Goal: Task Accomplishment & Management: Manage account settings

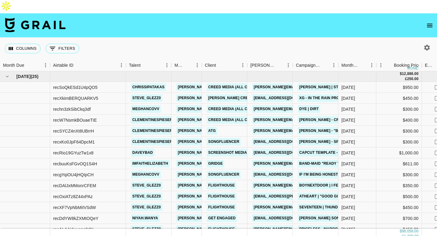
click at [427, 44] on icon "button" at bounding box center [426, 47] width 7 height 7
select select "[DATE]"
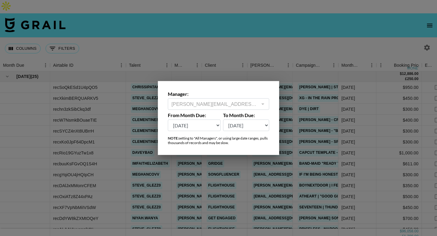
click at [192, 40] on div at bounding box center [218, 118] width 437 height 236
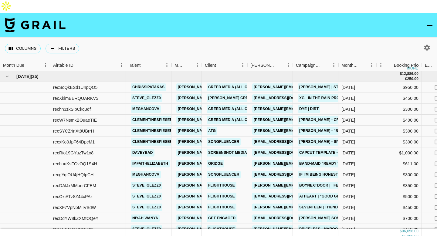
click at [427, 45] on icon "button" at bounding box center [427, 48] width 6 height 6
select select "[DATE]"
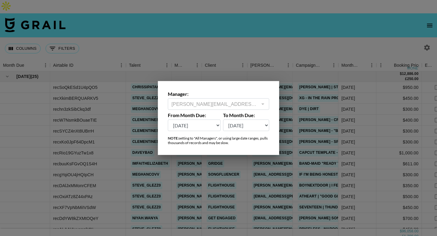
click at [199, 126] on select "Aug '26 Jul '26 Jun '26 May '26 Apr '26 Mar '26 Feb '26 Jan '26 Dec '25 Nov '25…" at bounding box center [194, 126] width 53 height 12
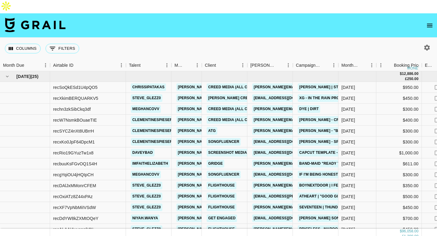
click at [426, 45] on icon "button" at bounding box center [427, 48] width 6 height 6
select select "[DATE]"
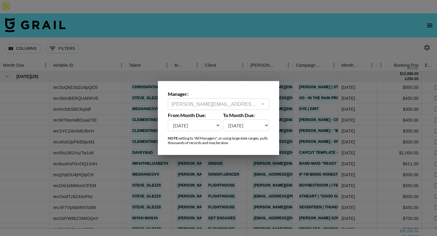
click at [219, 94] on label "Manager:" at bounding box center [218, 94] width 101 height 6
click at [266, 102] on div "[PERSON_NAME][EMAIL_ADDRESS][DOMAIN_NAME] ​" at bounding box center [218, 104] width 101 height 12
click at [236, 59] on div at bounding box center [218, 118] width 437 height 236
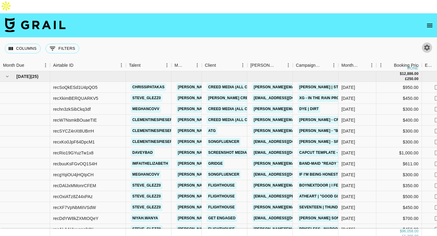
click at [429, 45] on icon "button" at bounding box center [427, 48] width 6 height 6
select select "[DATE]"
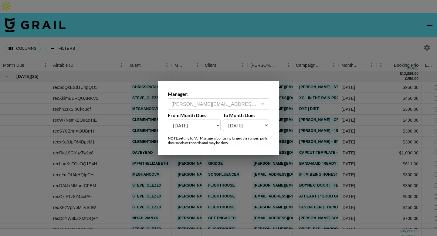
click at [218, 109] on div "[PERSON_NAME][EMAIL_ADDRESS][DOMAIN_NAME] ​" at bounding box center [218, 104] width 101 height 12
click at [241, 42] on div at bounding box center [218, 118] width 437 height 236
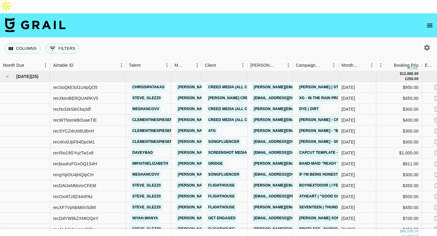
click at [426, 45] on icon "button" at bounding box center [427, 48] width 6 height 6
select select "[DATE]"
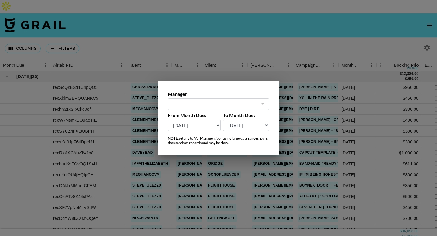
type input "[PERSON_NAME][EMAIL_ADDRESS][DOMAIN_NAME]"
click at [236, 93] on label "Manager:" at bounding box center [218, 94] width 101 height 6
click at [241, 28] on div at bounding box center [218, 118] width 437 height 236
